Goal: Transaction & Acquisition: Purchase product/service

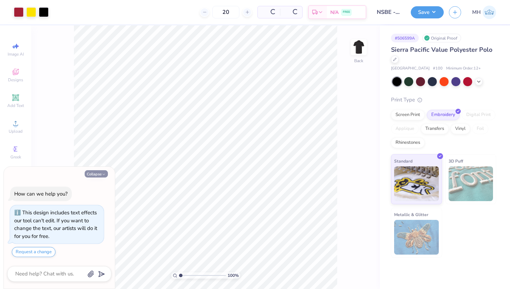
click at [102, 172] on icon "button" at bounding box center [104, 174] width 4 height 4
type textarea "x"
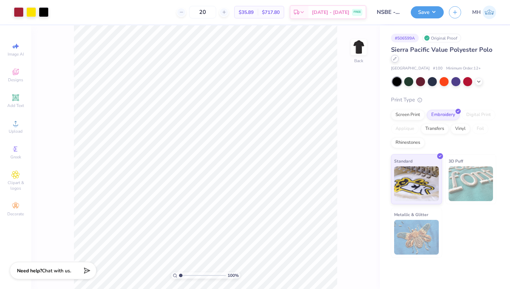
click at [396, 58] on icon at bounding box center [394, 58] width 3 height 3
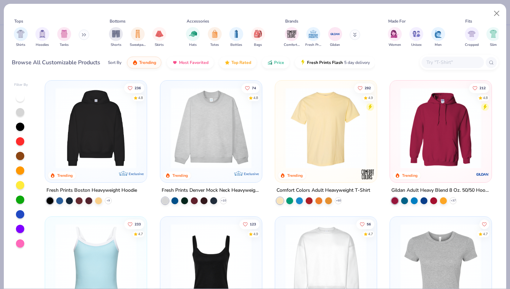
click at [396, 58] on div "Browse All Customizable Products Sort By Trending Most Favorited Top Rated Pric…" at bounding box center [255, 62] width 487 height 19
click at [207, 34] on div "Hats Totes Bottles Bags" at bounding box center [225, 37] width 83 height 26
click at [210, 34] on div "filter for Totes" at bounding box center [215, 33] width 14 height 14
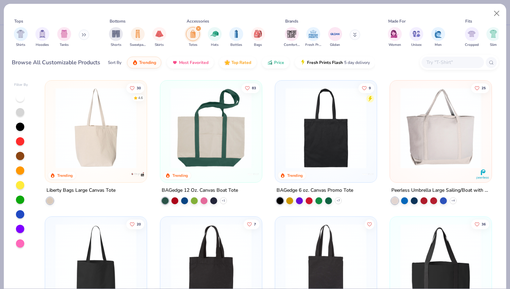
click at [313, 153] on img at bounding box center [326, 127] width 88 height 81
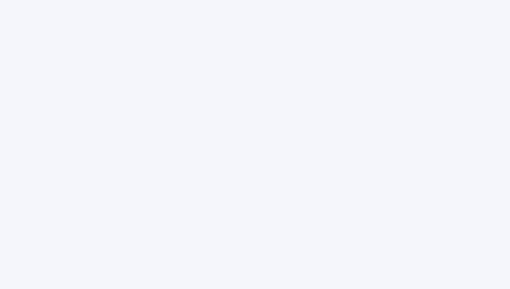
click at [335, 113] on div at bounding box center [255, 144] width 510 height 289
click at [218, 75] on div at bounding box center [255, 144] width 510 height 289
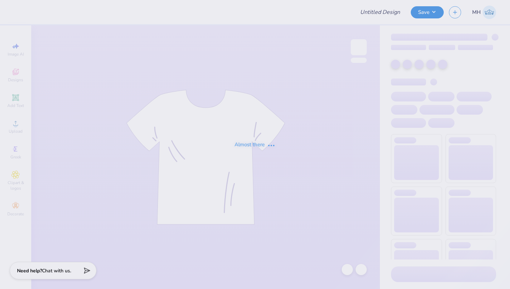
type input "NSBE - Merch"
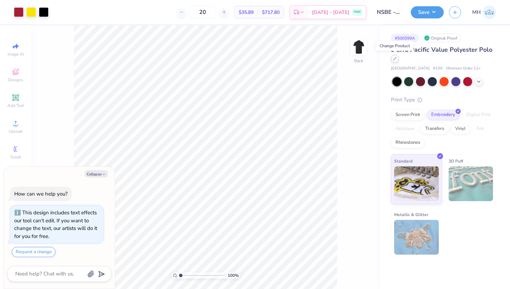
click at [395, 61] on div at bounding box center [395, 59] width 8 height 8
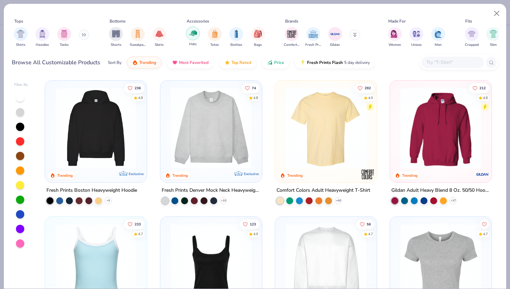
click at [197, 34] on div "filter for Hats" at bounding box center [193, 33] width 14 height 14
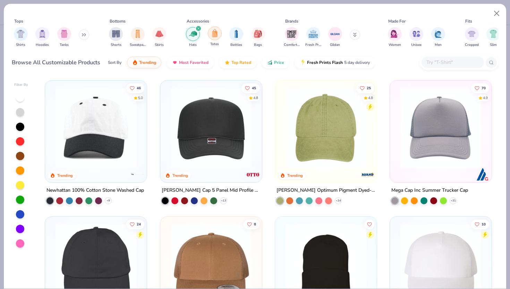
click at [213, 37] on div "filter for Totes" at bounding box center [215, 33] width 14 height 14
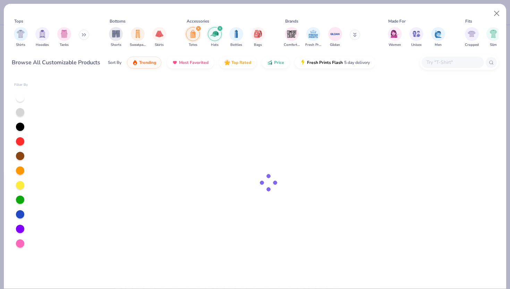
click at [198, 29] on icon "filter for Totes" at bounding box center [198, 28] width 2 height 2
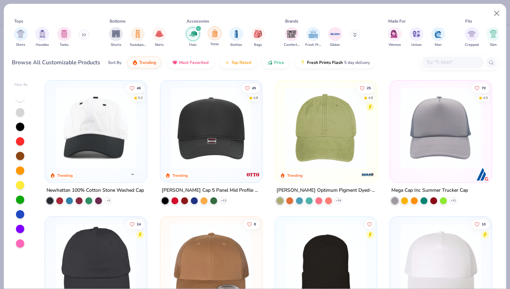
click at [211, 33] on img "filter for Totes" at bounding box center [215, 33] width 8 height 8
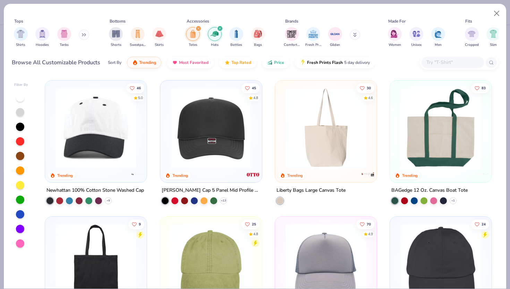
click at [220, 27] on div "filter for Hats" at bounding box center [220, 28] width 6 height 6
type textarea "x"
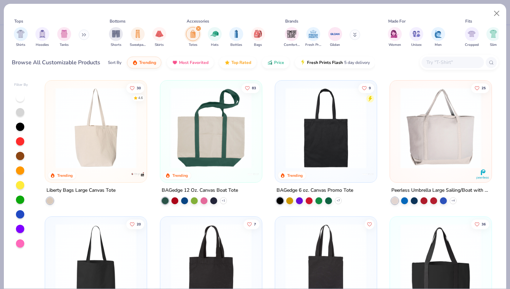
click at [314, 162] on img at bounding box center [326, 127] width 88 height 81
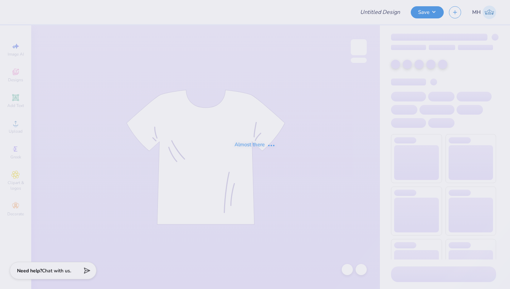
type input "NSBE - Merch"
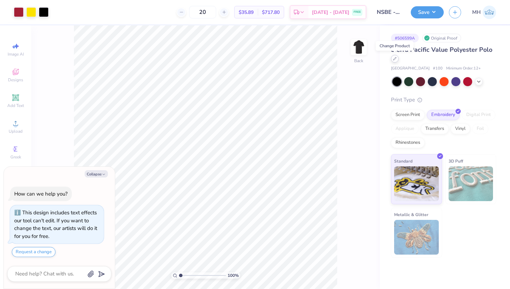
click at [395, 60] on icon at bounding box center [394, 58] width 3 height 3
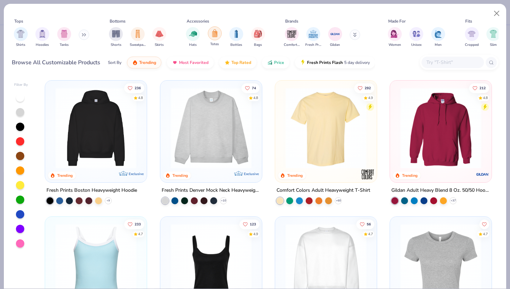
click at [215, 39] on div "filter for Totes" at bounding box center [215, 33] width 14 height 14
type textarea "x"
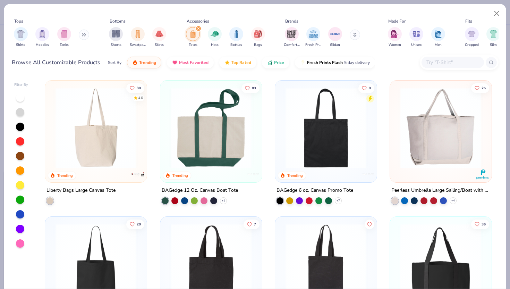
scroll to position [50, 0]
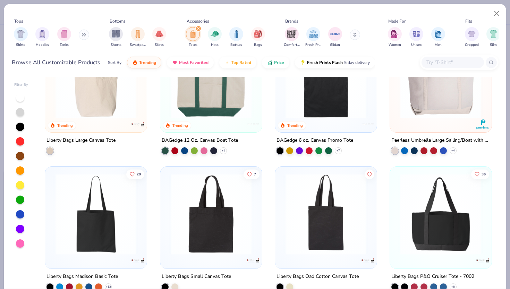
click at [103, 207] on img at bounding box center [96, 214] width 88 height 81
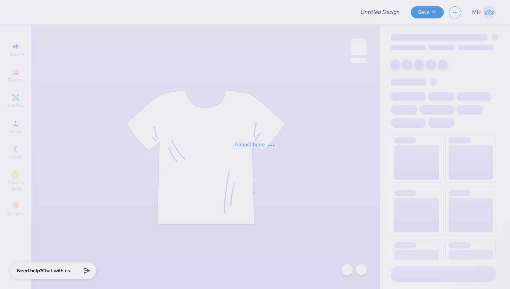
type input "NSBE - Merch"
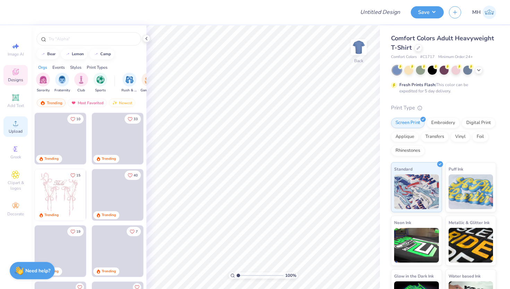
click at [13, 130] on span "Upload" at bounding box center [16, 131] width 14 height 6
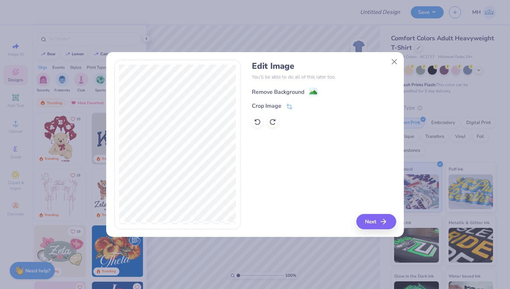
click at [310, 94] on image at bounding box center [314, 92] width 8 height 8
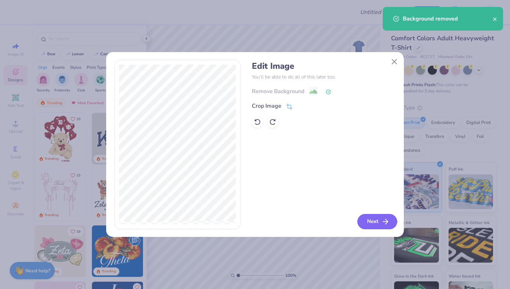
click at [374, 221] on button "Next" at bounding box center [377, 221] width 40 height 15
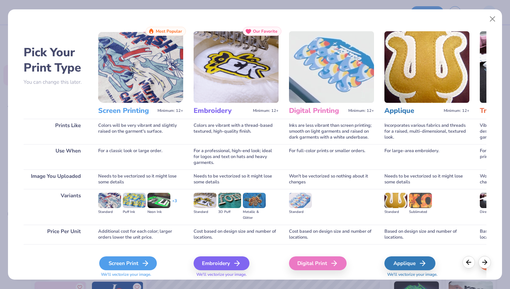
click at [146, 265] on icon at bounding box center [145, 263] width 8 height 8
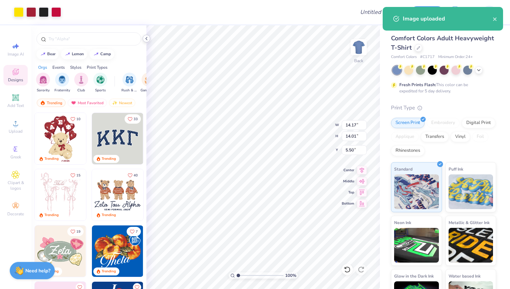
click at [144, 39] on icon at bounding box center [147, 39] width 6 height 6
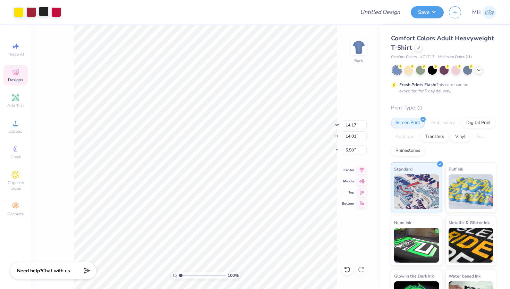
click at [45, 9] on div at bounding box center [44, 12] width 10 height 10
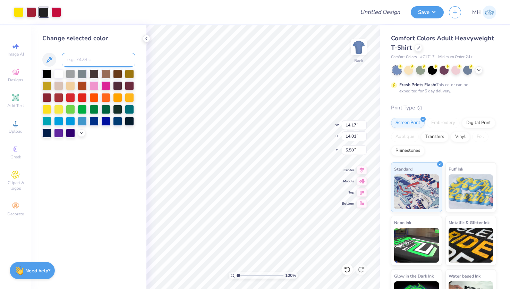
click at [77, 56] on input at bounding box center [99, 60] width 74 height 14
type input "102"
click at [45, 7] on div at bounding box center [44, 12] width 10 height 10
click at [81, 59] on input at bounding box center [99, 60] width 74 height 14
type input "102"
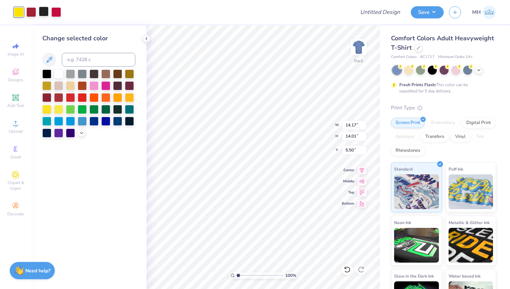
click at [44, 13] on div at bounding box center [44, 12] width 10 height 10
click at [86, 61] on input at bounding box center [99, 60] width 74 height 14
type input "102"
click at [56, 11] on div at bounding box center [56, 12] width 10 height 10
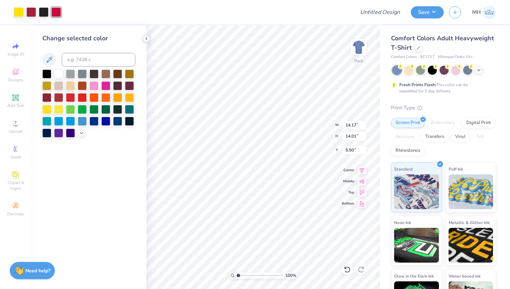
click at [146, 39] on polyline at bounding box center [146, 38] width 1 height 3
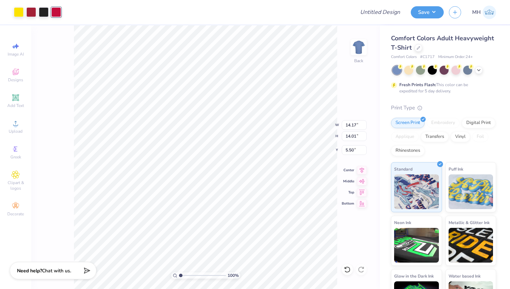
type input "9.84"
type input "9.72"
type input "3.89"
click at [445, 122] on div "Embroidery" at bounding box center [443, 122] width 33 height 10
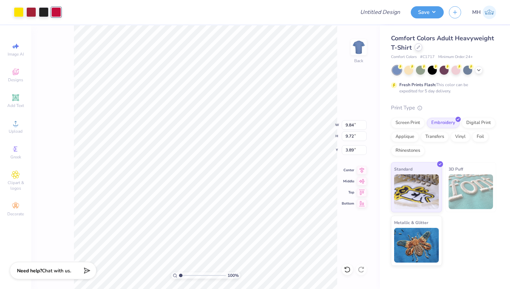
click at [417, 46] on icon at bounding box center [418, 46] width 3 height 3
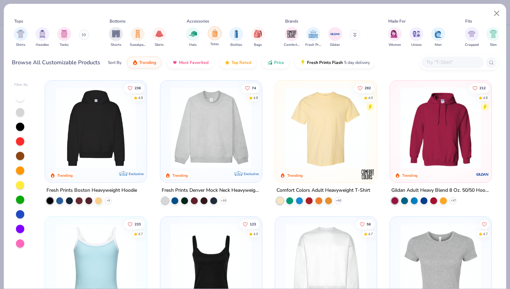
click at [216, 36] on img "filter for Totes" at bounding box center [215, 33] width 8 height 8
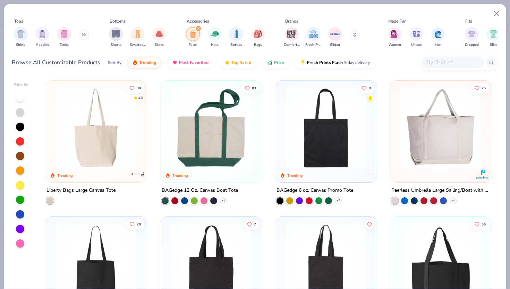
click at [354, 120] on img at bounding box center [326, 127] width 88 height 81
